Goal: Task Accomplishment & Management: Complete application form

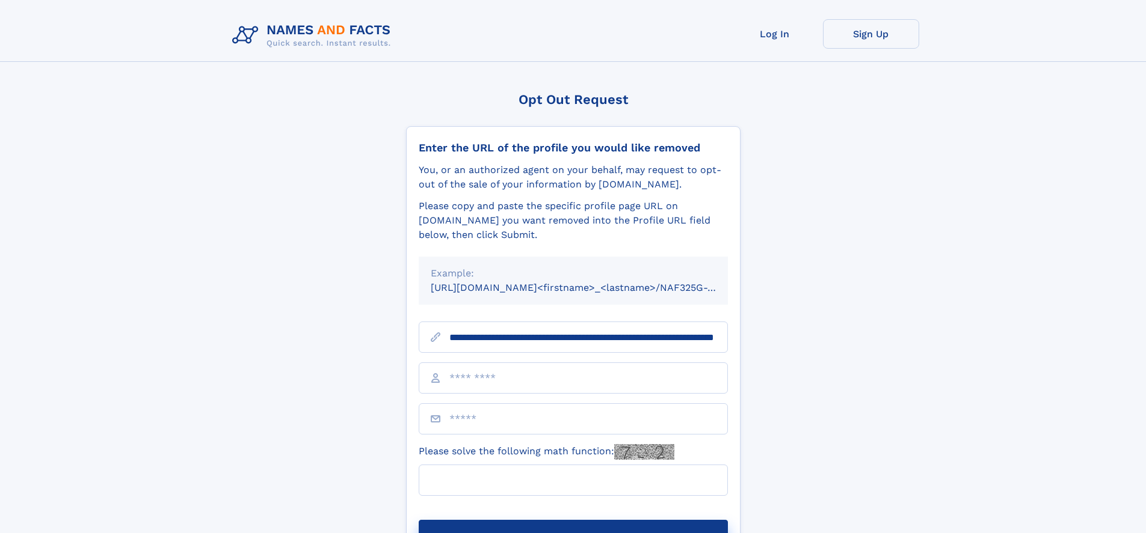
scroll to position [0, 124]
type input "**********"
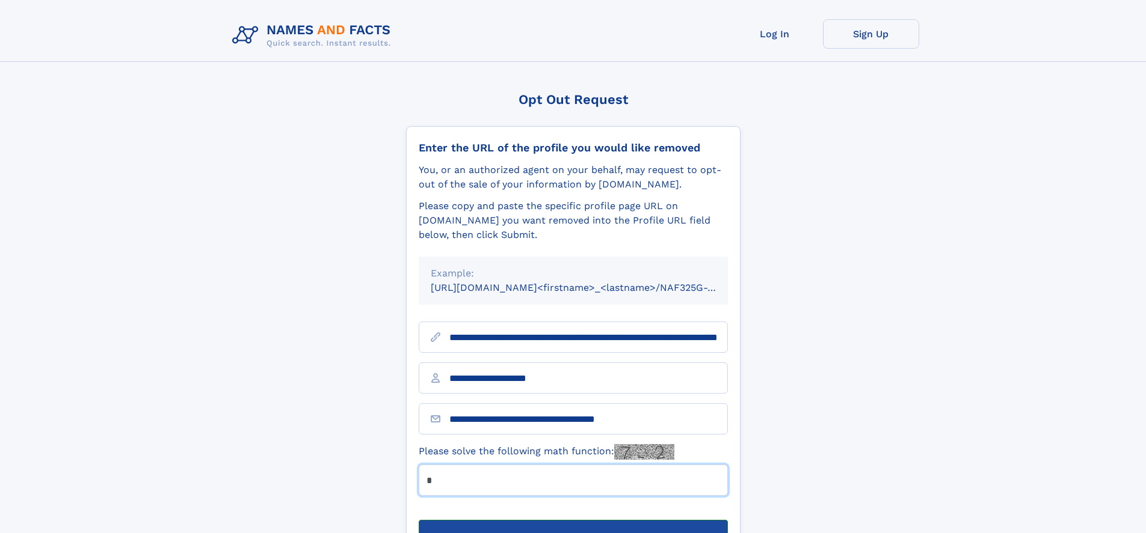
type input "*"
click at [572, 520] on button "Submit Opt Out Request" at bounding box center [573, 539] width 309 height 38
